Goal: Information Seeking & Learning: Check status

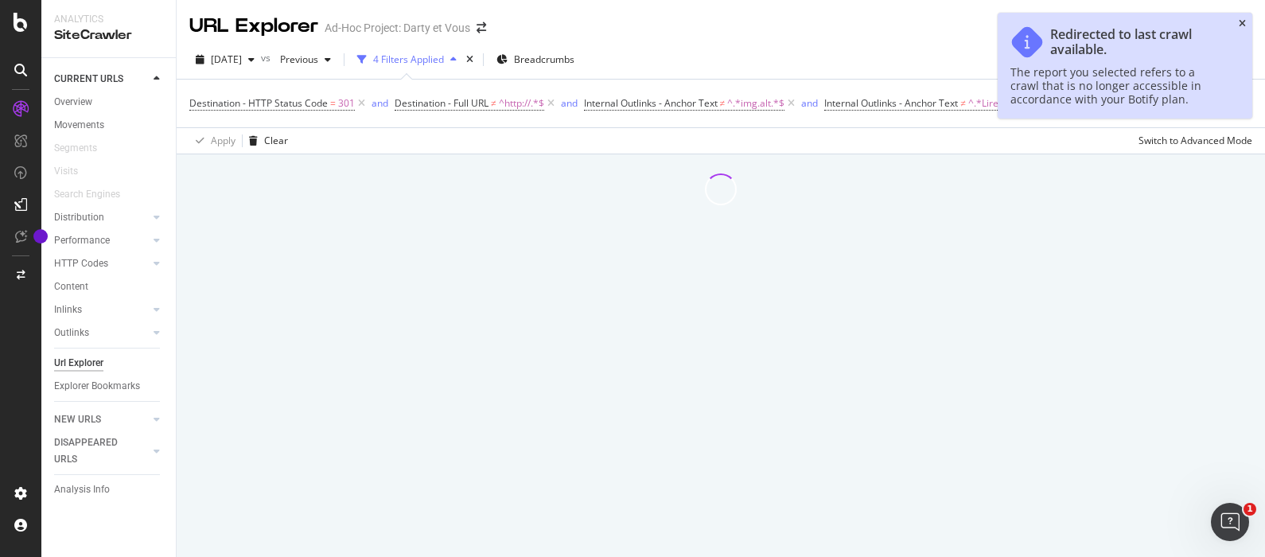
click at [1241, 21] on icon "close toast" at bounding box center [1241, 24] width 7 height 10
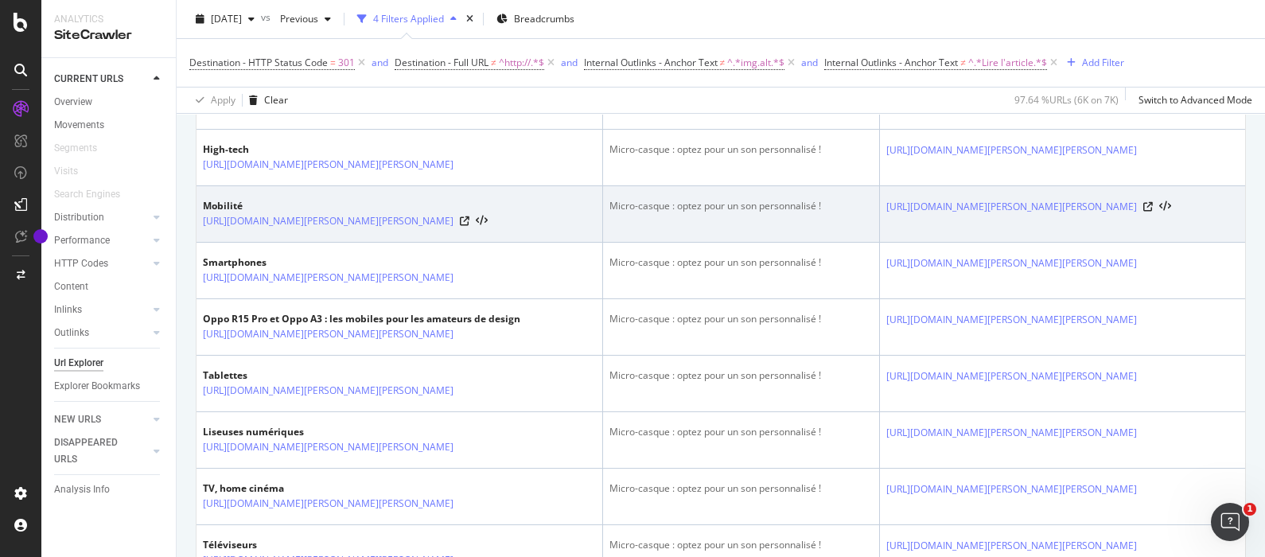
scroll to position [497, 0]
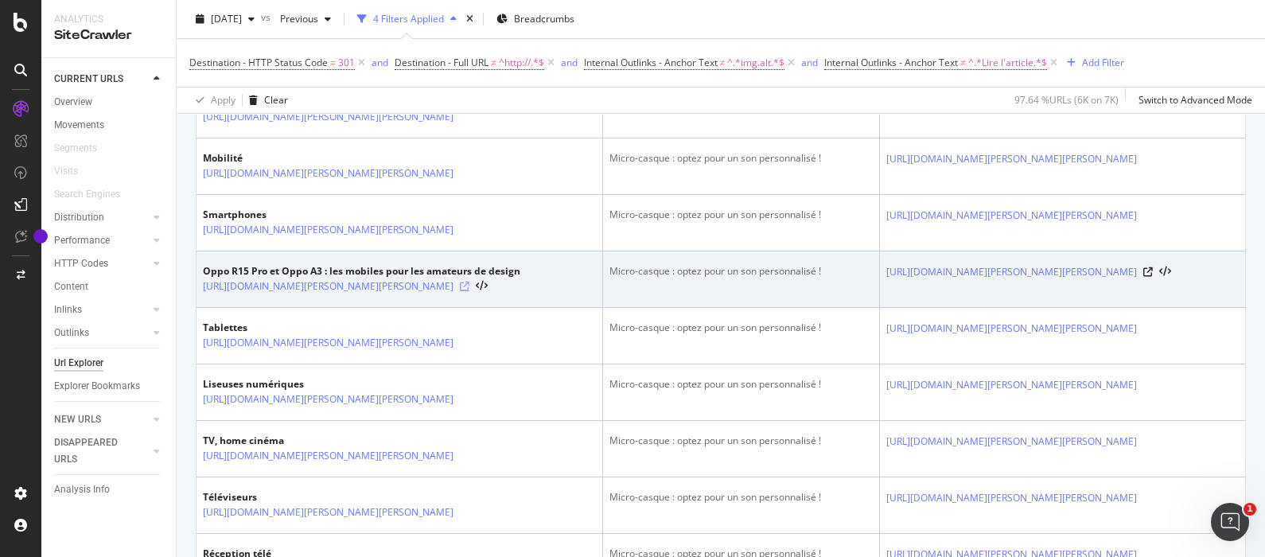
click at [469, 291] on icon at bounding box center [465, 287] width 10 height 10
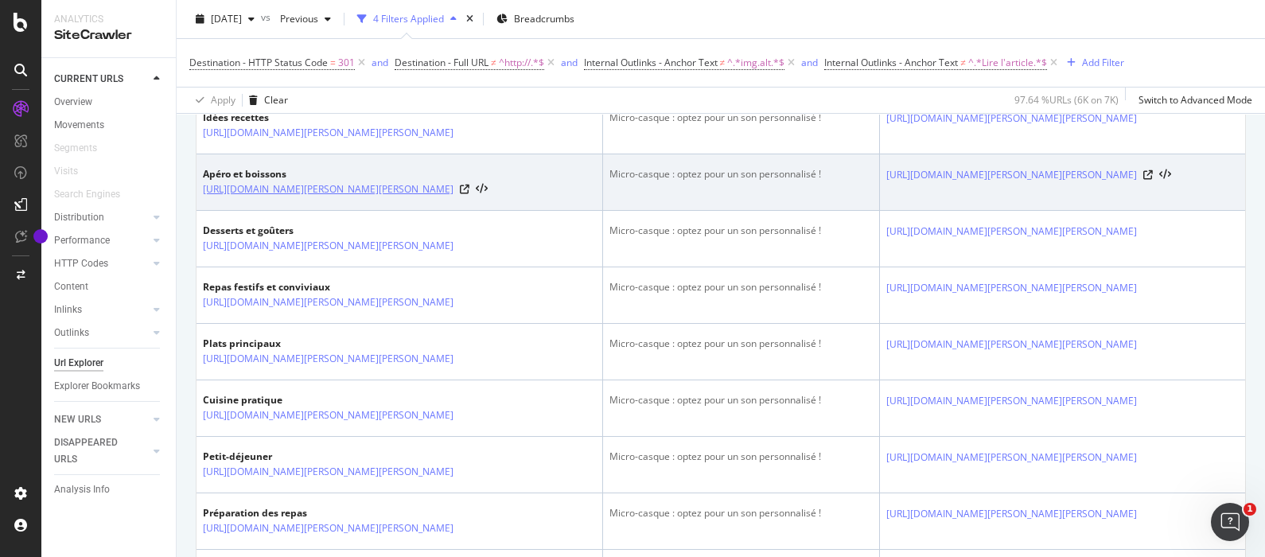
scroll to position [3138, 0]
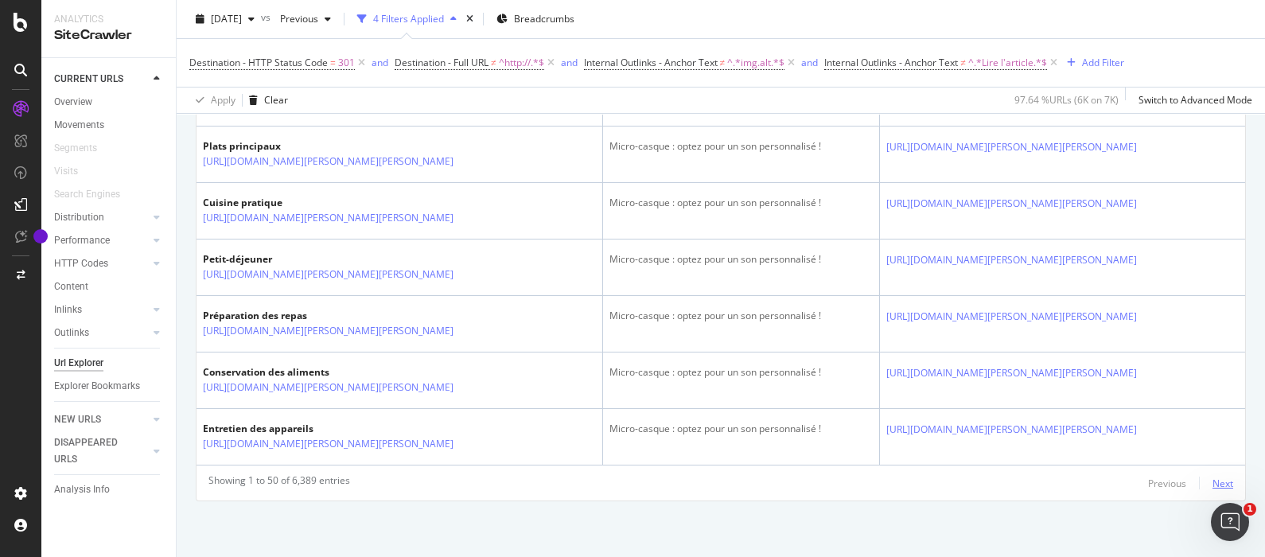
click at [1212, 484] on div "Next" at bounding box center [1222, 483] width 21 height 14
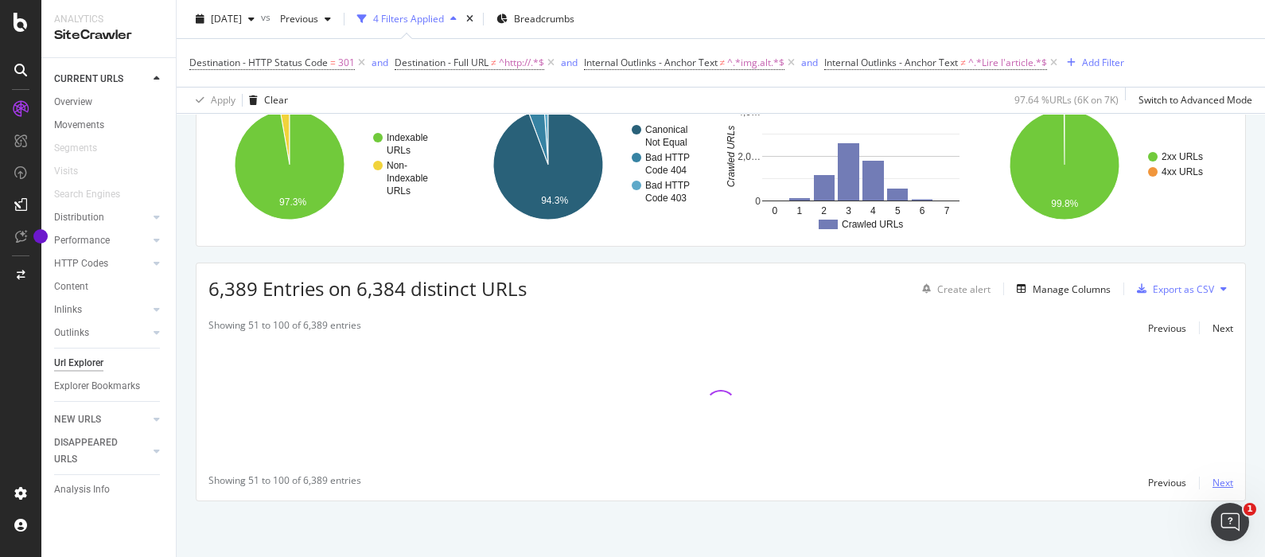
scroll to position [135, 0]
click at [1212, 484] on div "Next" at bounding box center [1222, 483] width 21 height 14
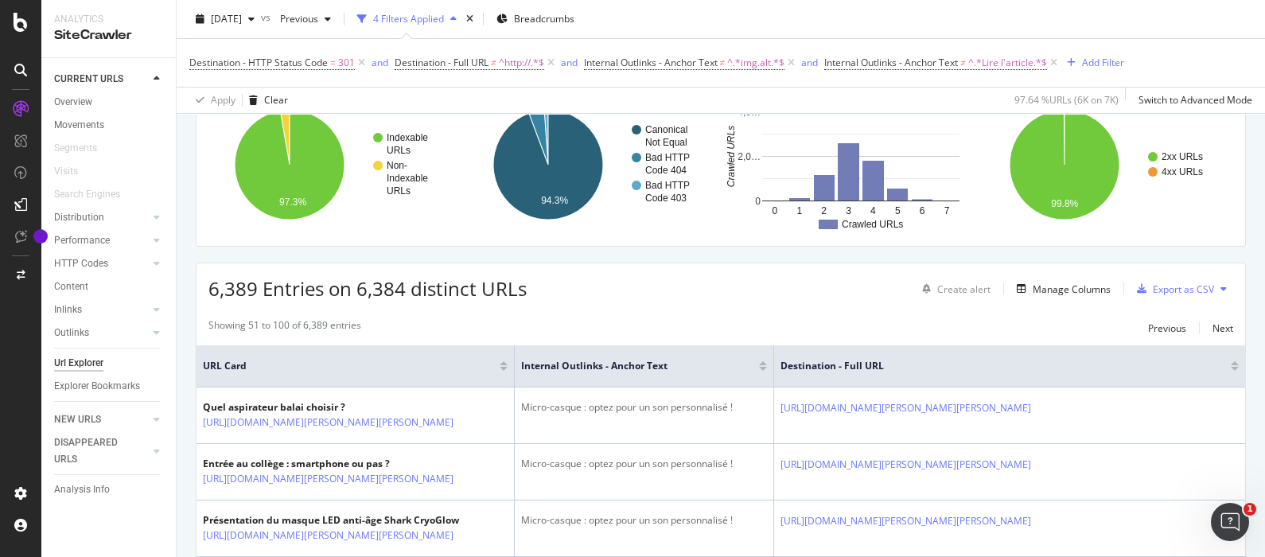
scroll to position [3138, 0]
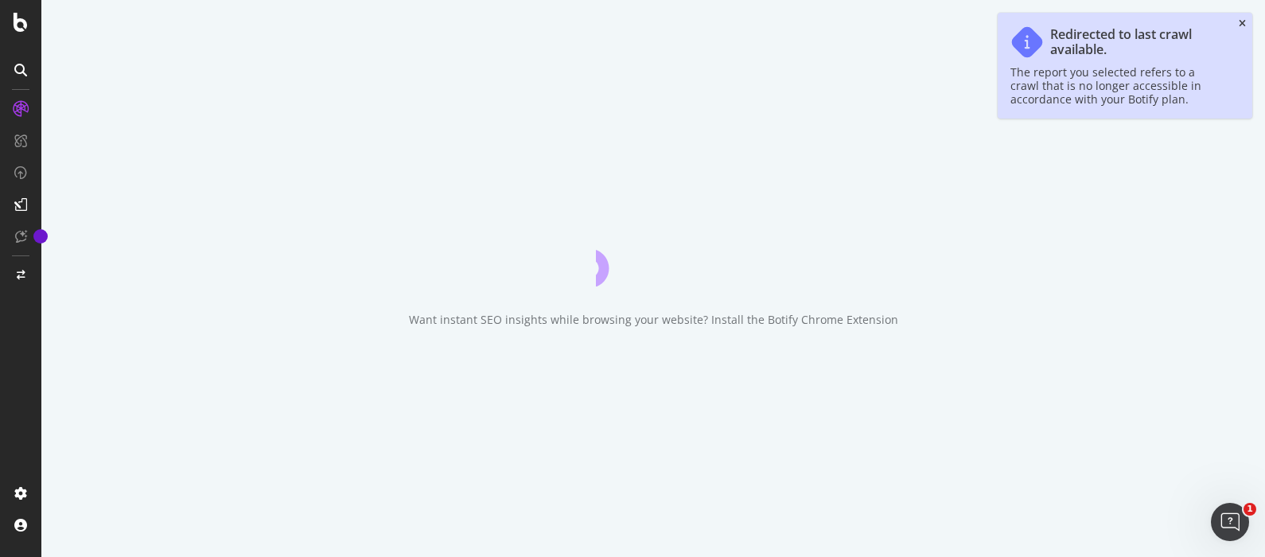
click at [1245, 25] on icon "close toast" at bounding box center [1241, 24] width 7 height 10
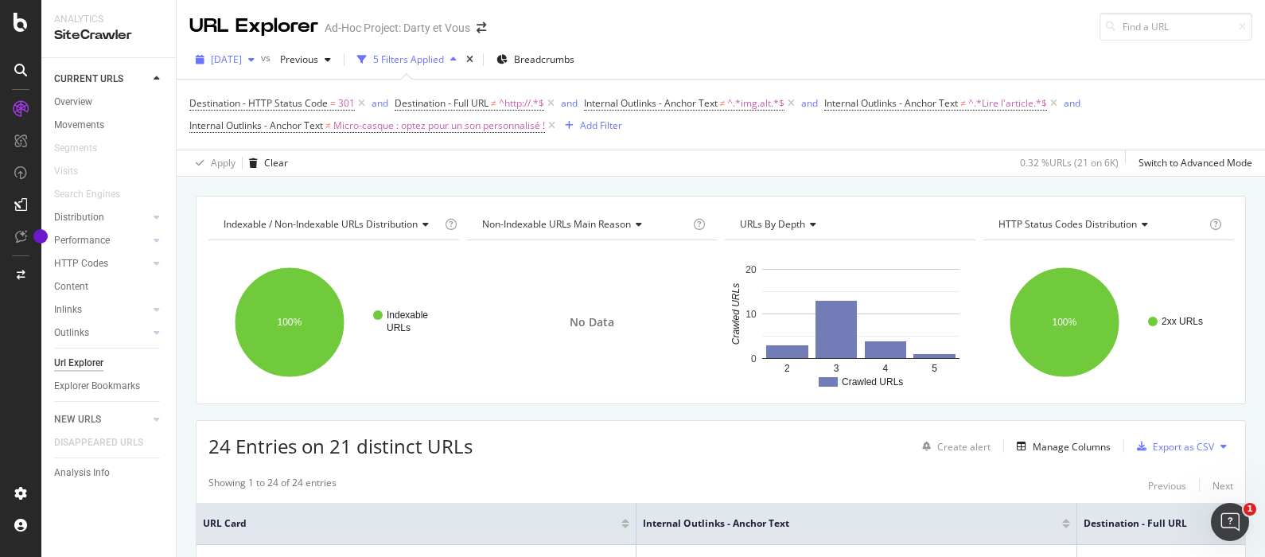
click at [242, 57] on span "[DATE]" at bounding box center [226, 59] width 31 height 14
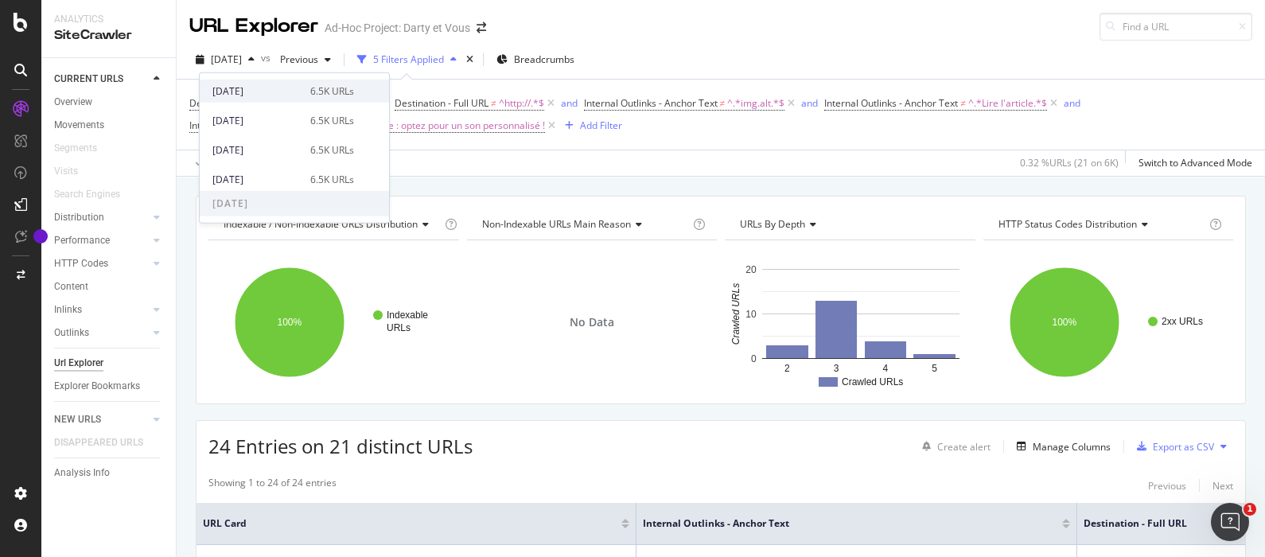
click at [268, 95] on div "[DATE]" at bounding box center [256, 91] width 88 height 14
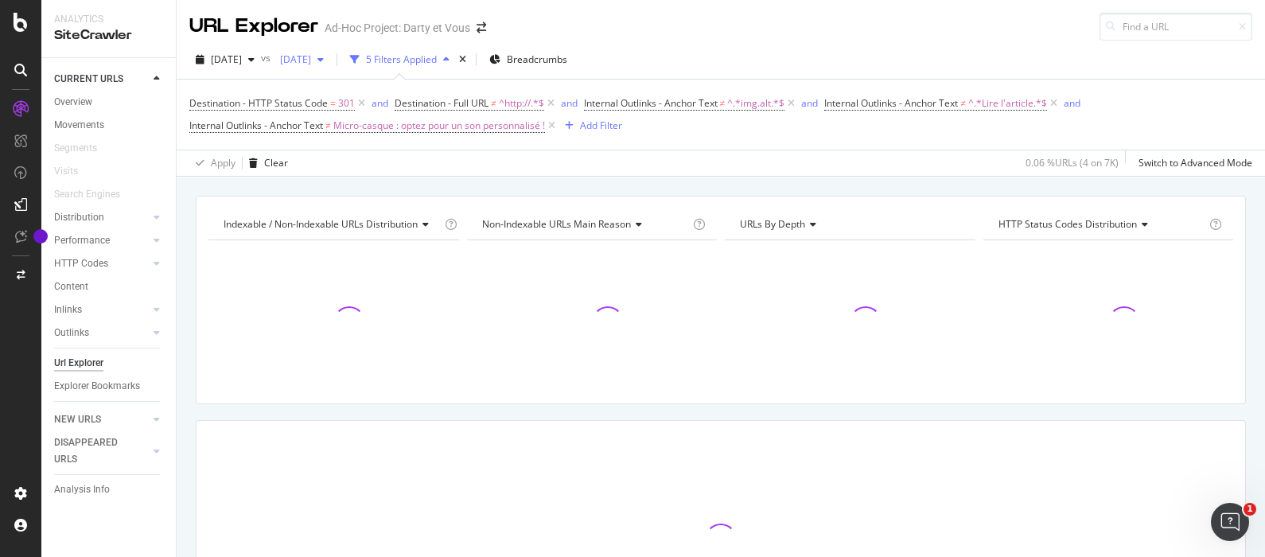
click at [324, 59] on icon "button" at bounding box center [320, 60] width 6 height 10
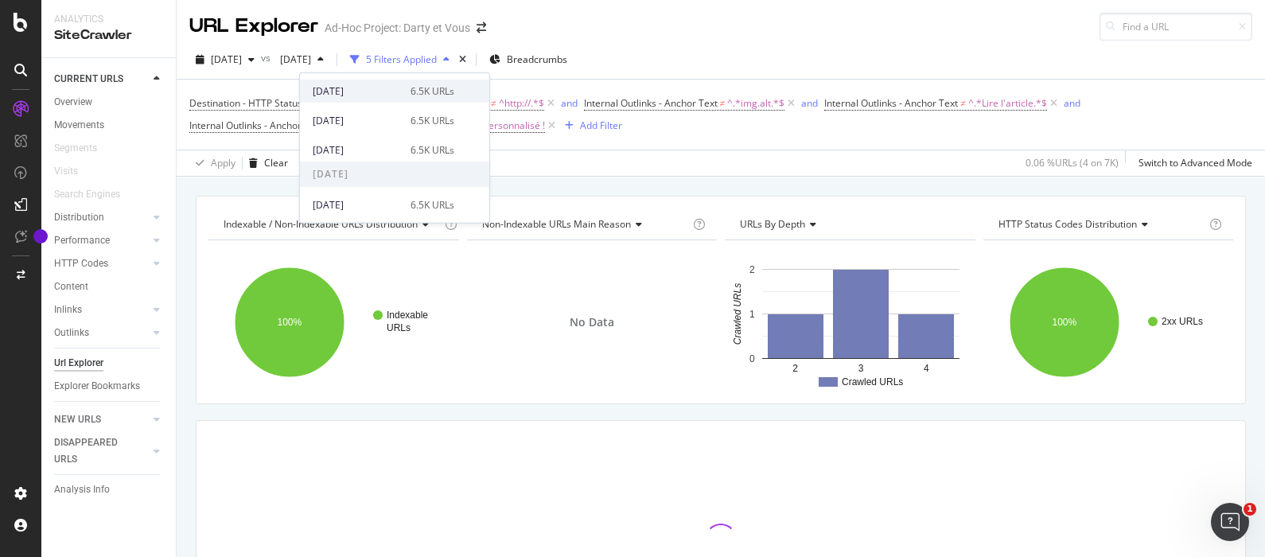
click at [385, 91] on div "[DATE]" at bounding box center [357, 91] width 88 height 14
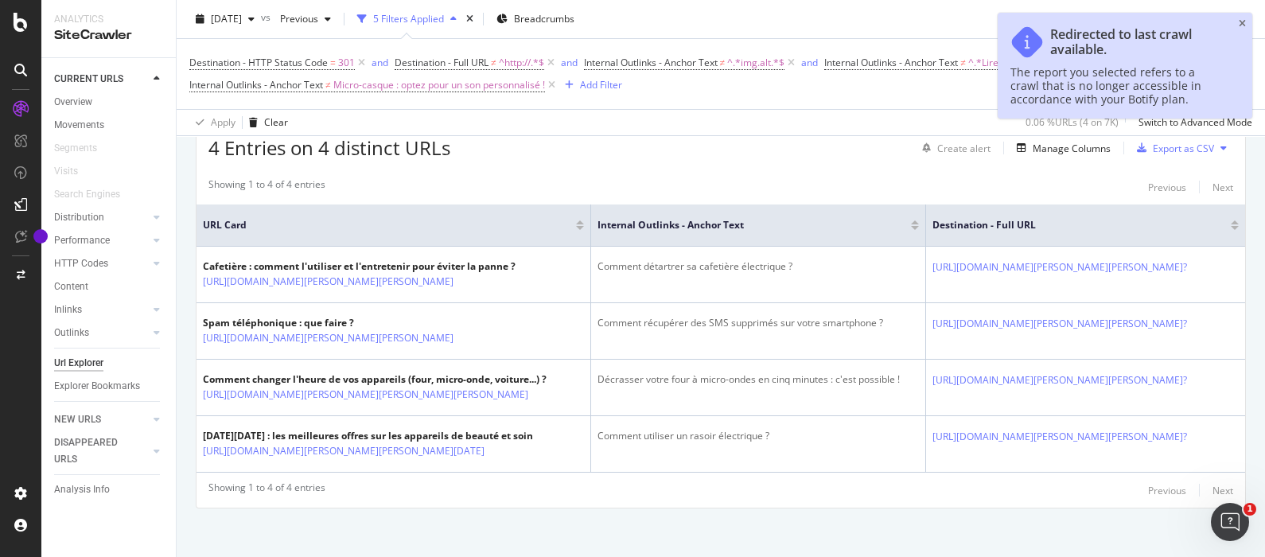
scroll to position [383, 0]
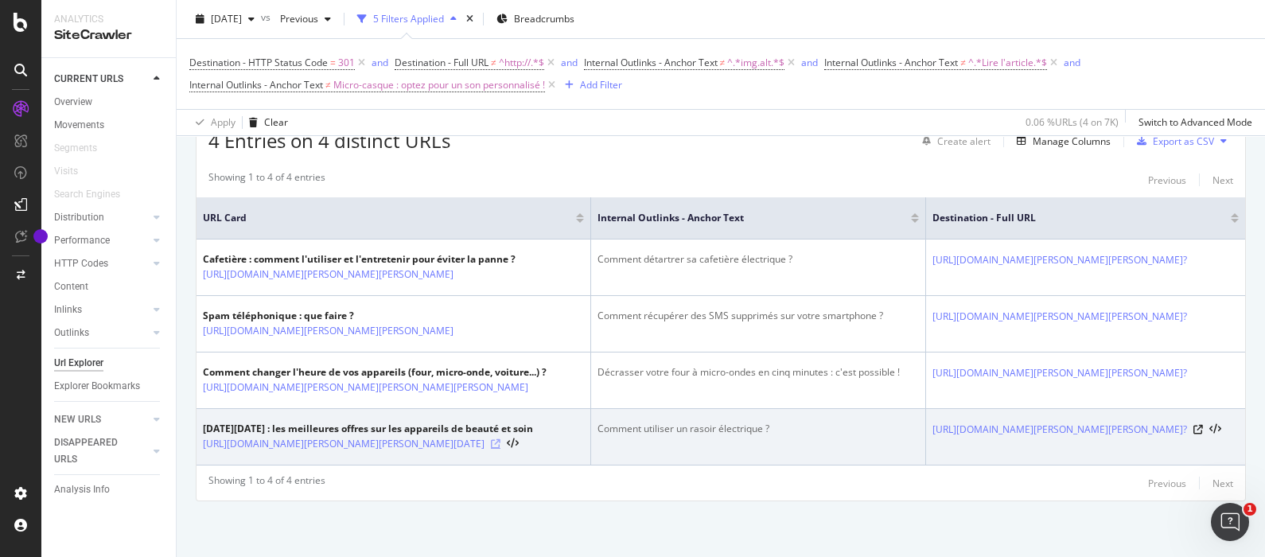
click at [500, 439] on icon at bounding box center [496, 444] width 10 height 10
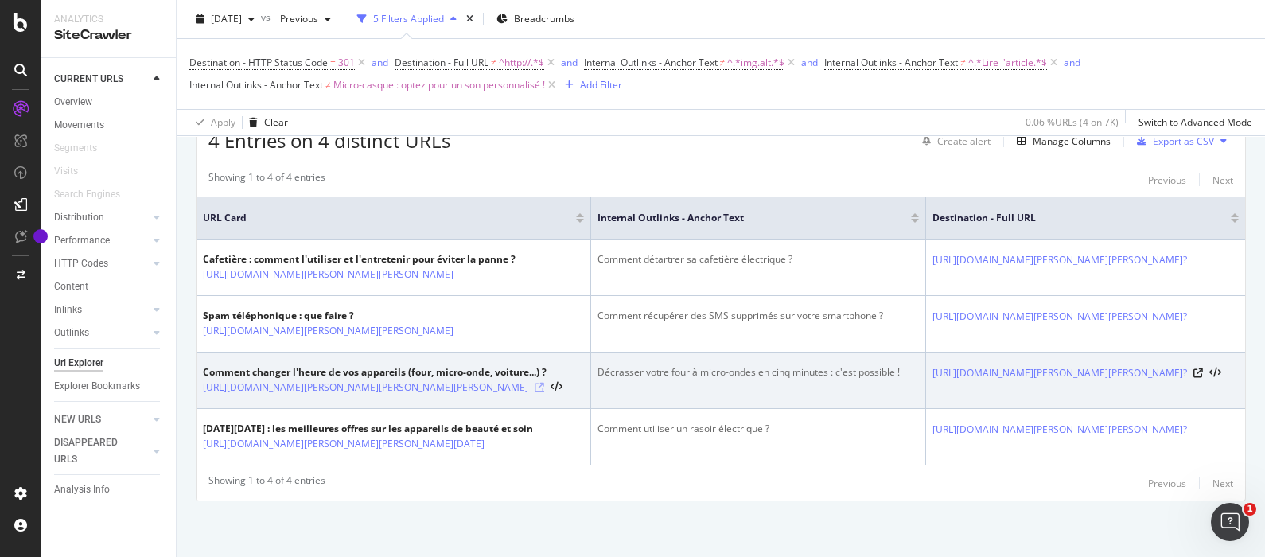
click at [544, 383] on icon at bounding box center [540, 388] width 10 height 10
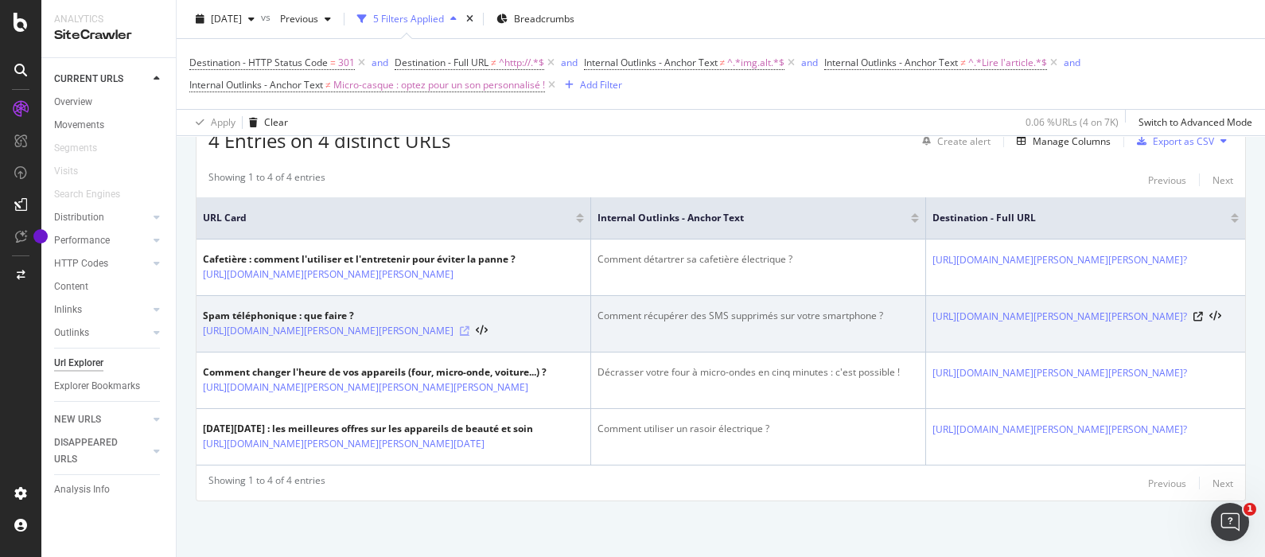
click at [469, 326] on icon at bounding box center [465, 331] width 10 height 10
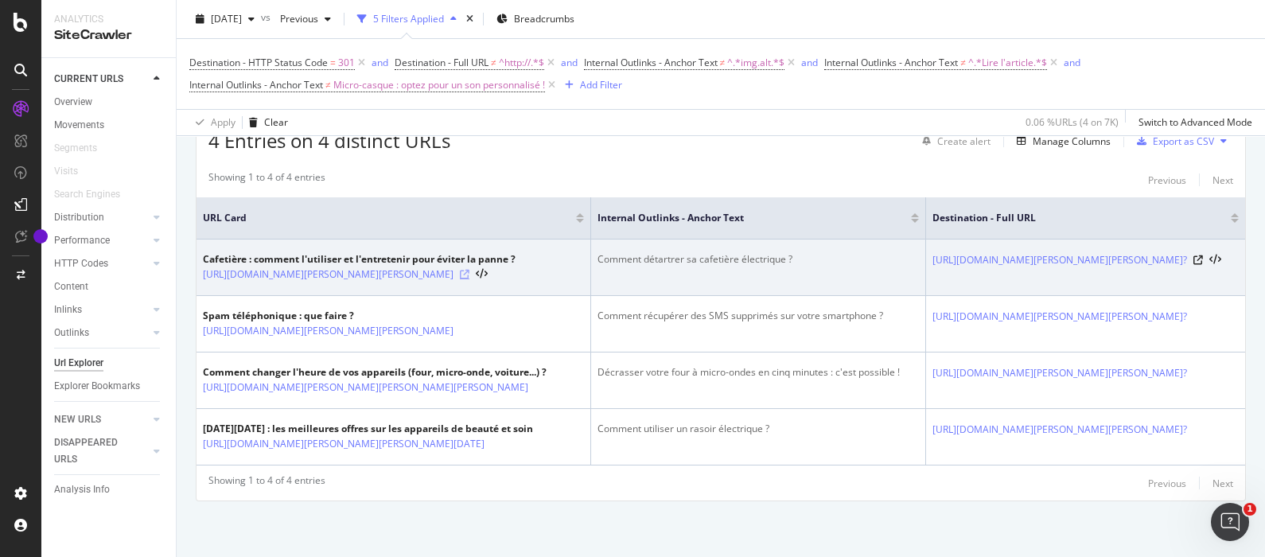
click at [469, 270] on icon at bounding box center [465, 275] width 10 height 10
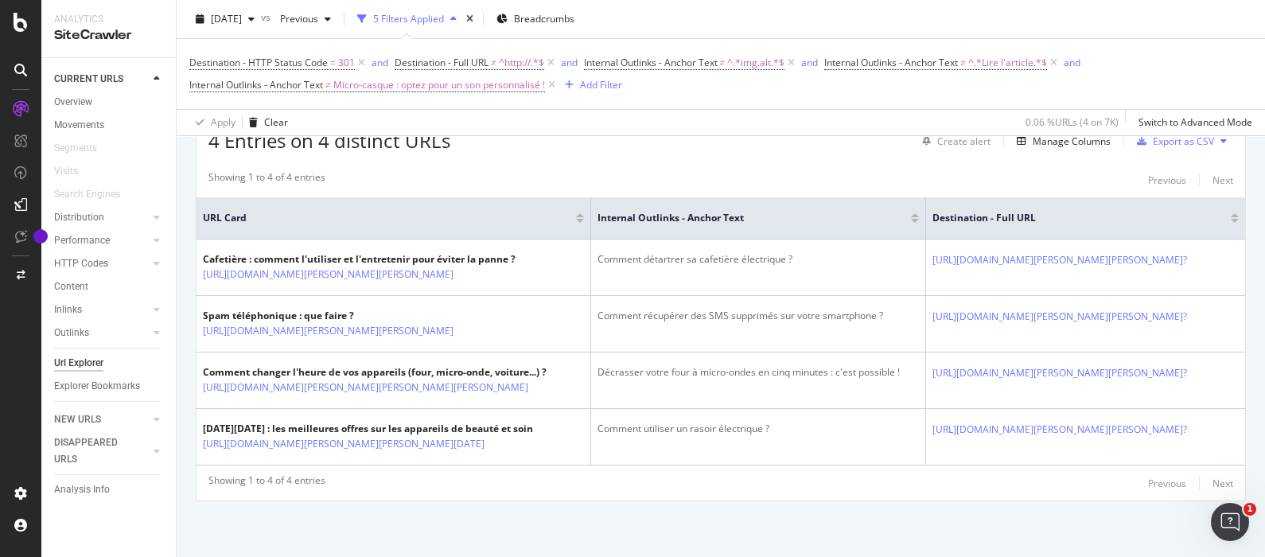
scroll to position [284, 0]
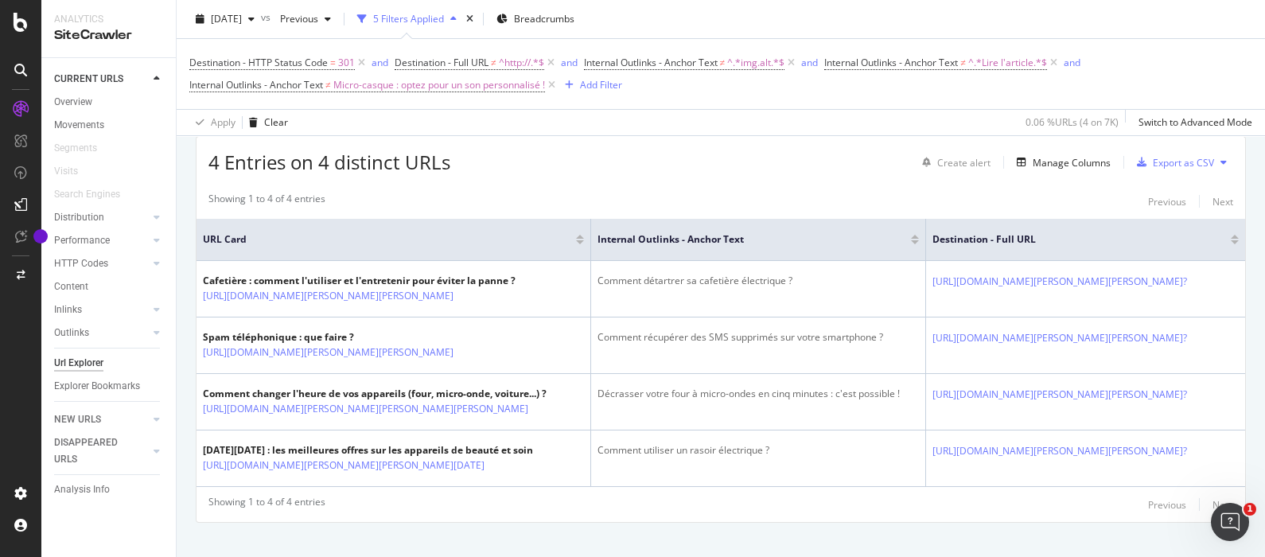
click at [548, 187] on div "Showing 1 to 4 of 4 entries Previous Next URL Card Internal Outlinks - Anchor T…" at bounding box center [720, 353] width 1048 height 338
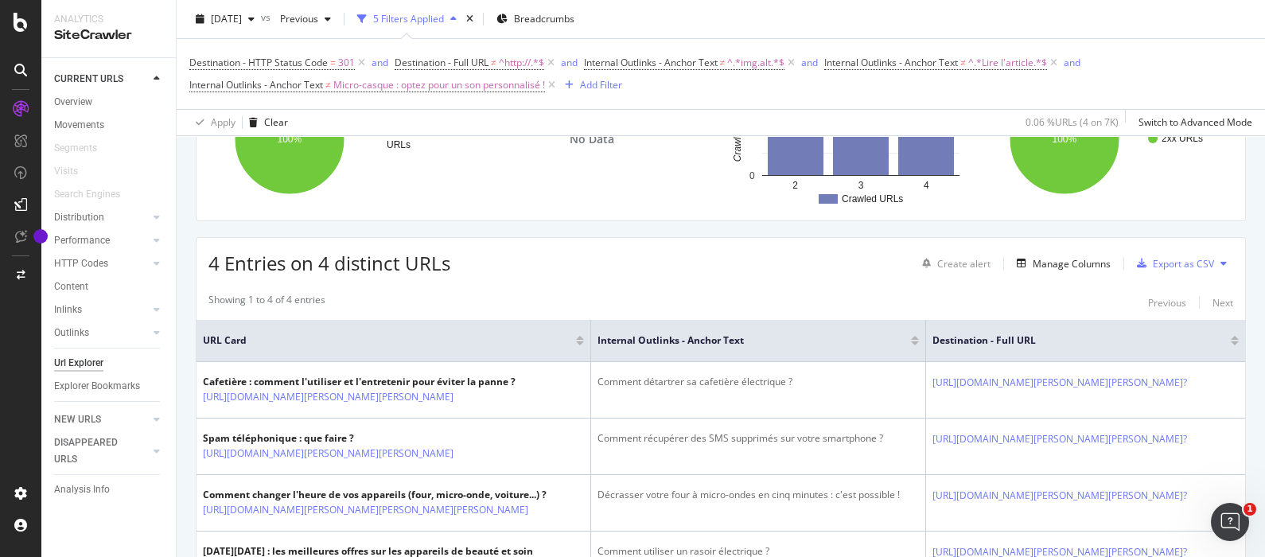
scroll to position [0, 0]
